Goal: Check status: Check status

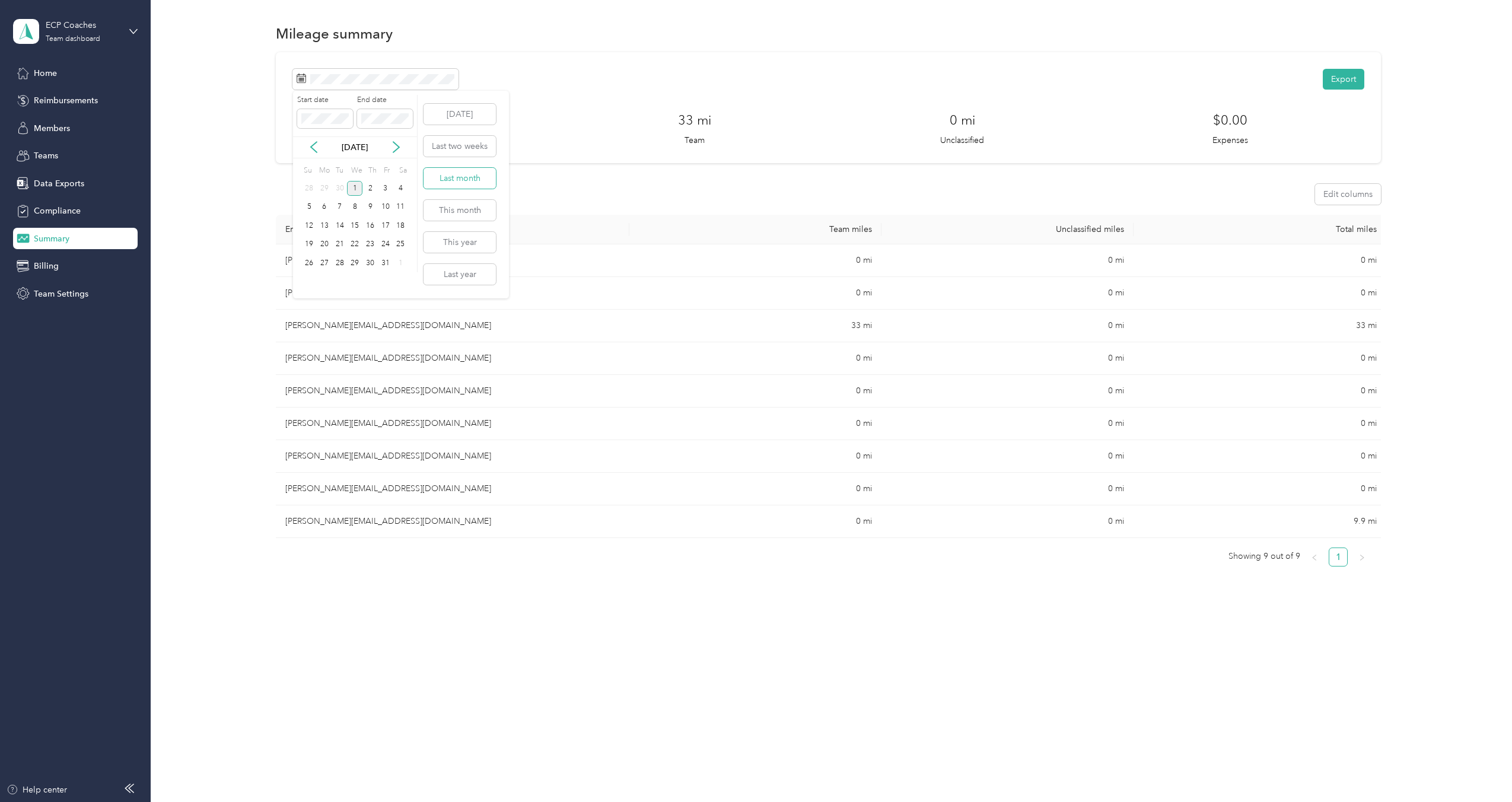
click at [458, 176] on button "Last month" at bounding box center [459, 178] width 72 height 21
